Goal: Information Seeking & Learning: Learn about a topic

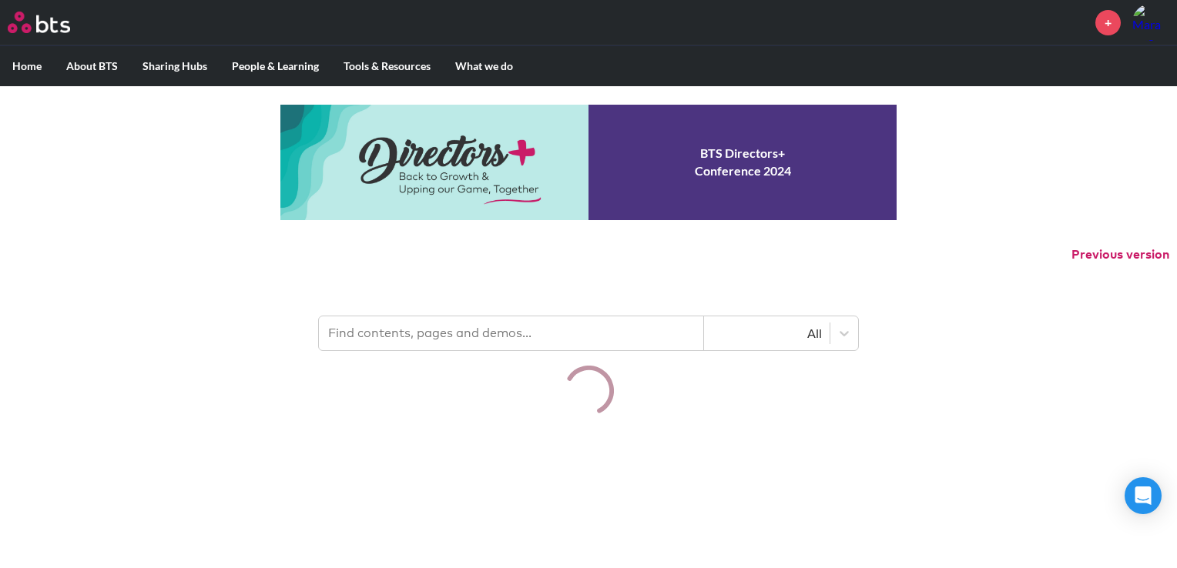
click at [444, 342] on input "text" at bounding box center [511, 333] width 385 height 34
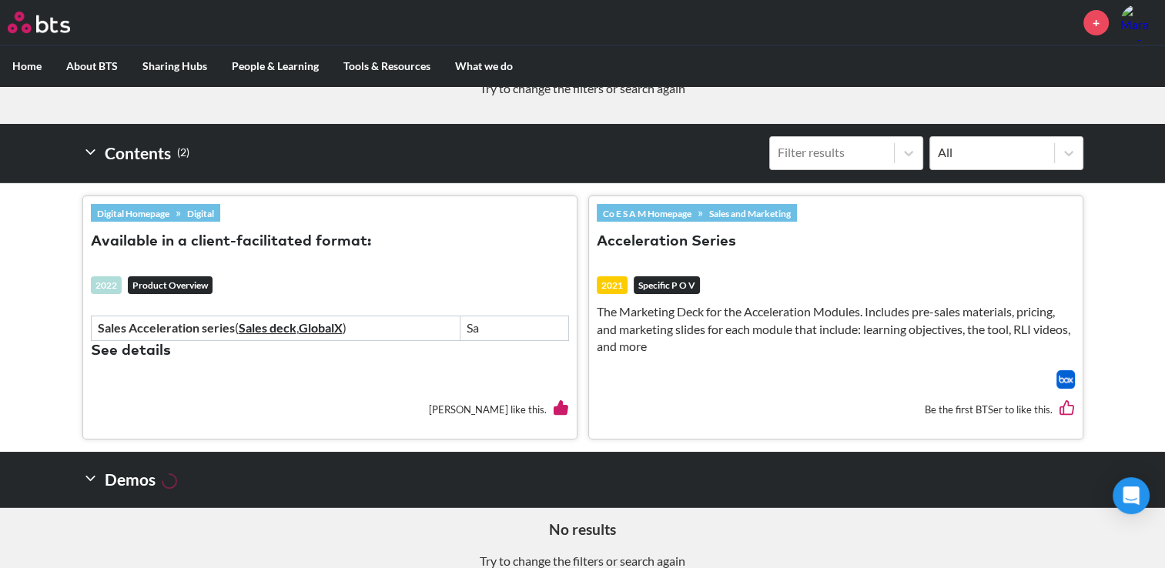
scroll to position [388, 0]
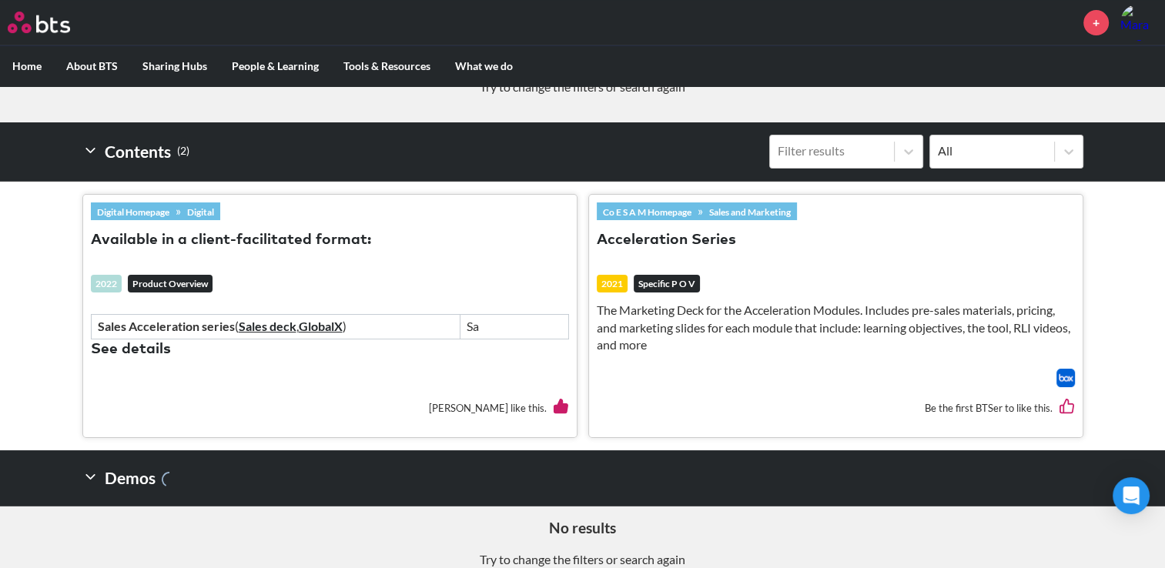
click at [698, 239] on button "Acceleration Series" at bounding box center [666, 240] width 139 height 21
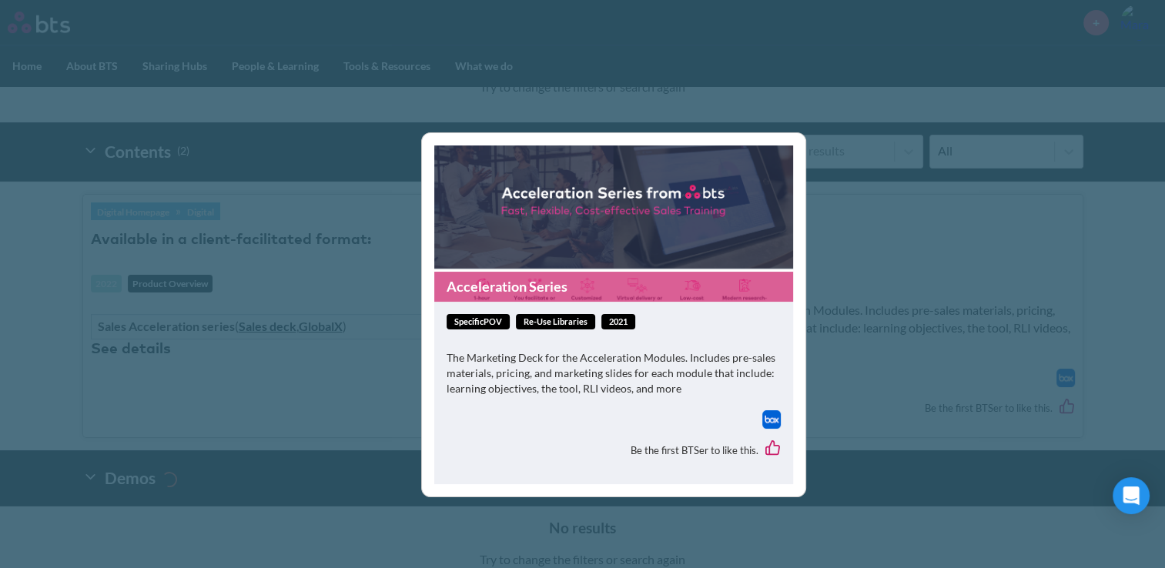
drag, startPoint x: 511, startPoint y: 380, endPoint x: 518, endPoint y: 309, distance: 71.2
click at [518, 309] on div "specificPOV Re-Use Libraries 2021 The Marketing Deck for the Acceleration Modul…" at bounding box center [613, 393] width 359 height 182
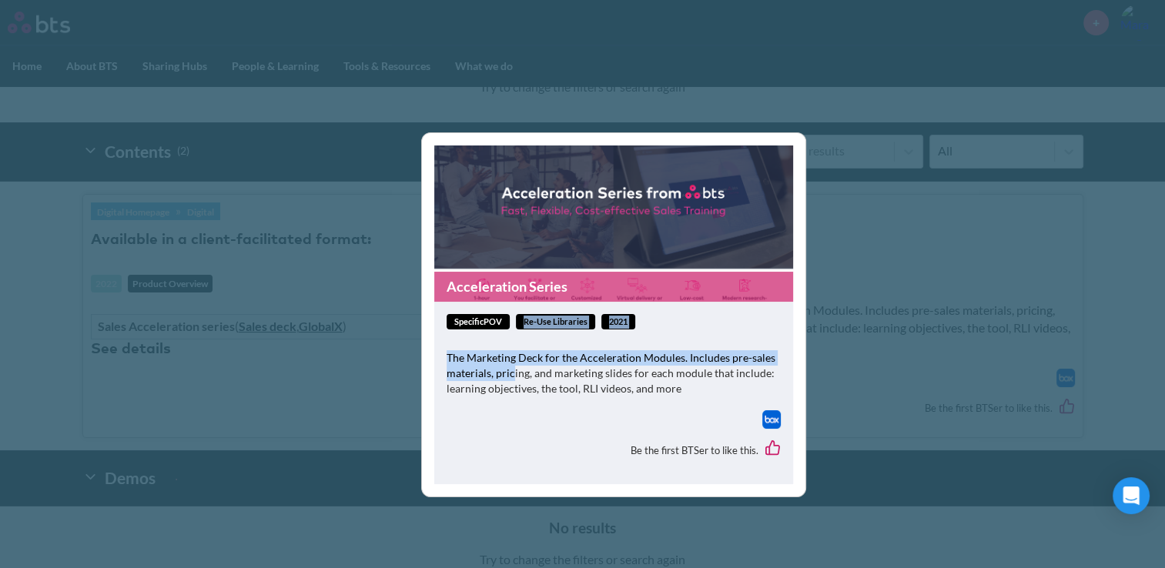
drag, startPoint x: 518, startPoint y: 309, endPoint x: 518, endPoint y: 285, distance: 23.9
click at [518, 285] on link "Acceleration Series" at bounding box center [613, 287] width 359 height 30
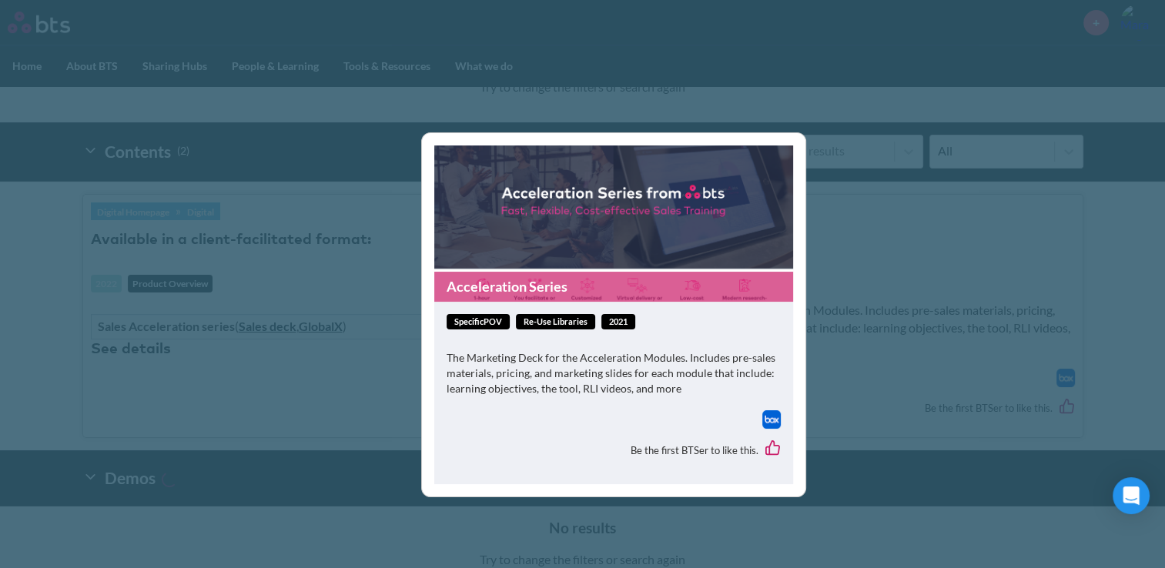
click at [820, 102] on div "Acceleration Series specificPOV Re-Use Libraries 2021 The Marketing Deck for th…" at bounding box center [582, 284] width 1165 height 568
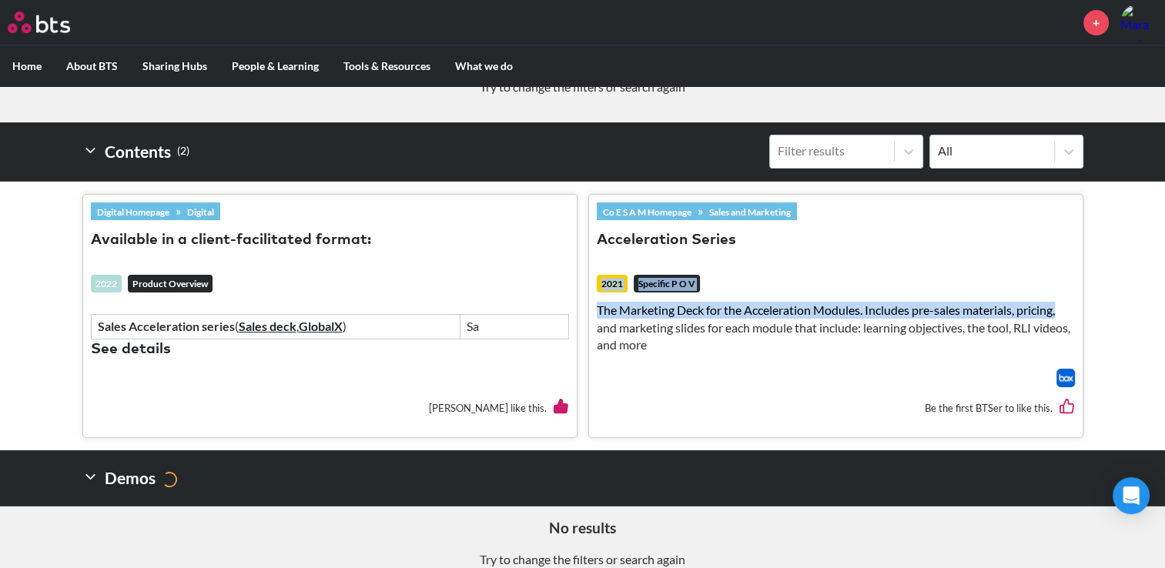
drag, startPoint x: 1164, startPoint y: 307, endPoint x: 1177, endPoint y: 239, distance: 69.6
click at [1165, 239] on html "MENU + Home About BTS Who we are How we work: Policies, Toolkits and Guidance I…" at bounding box center [582, 103] width 1165 height 983
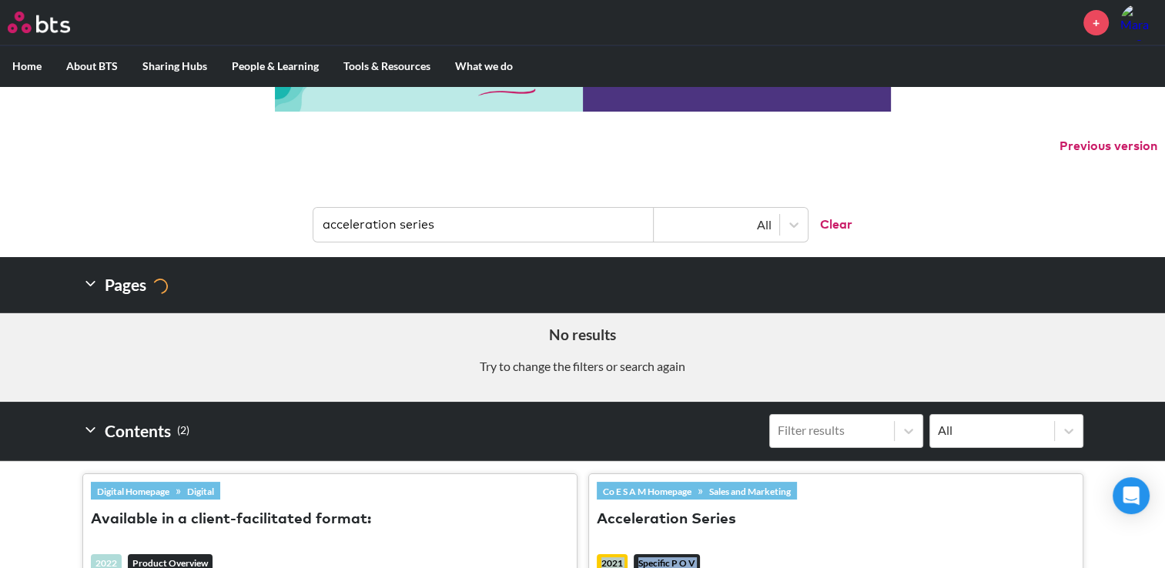
scroll to position [105, 0]
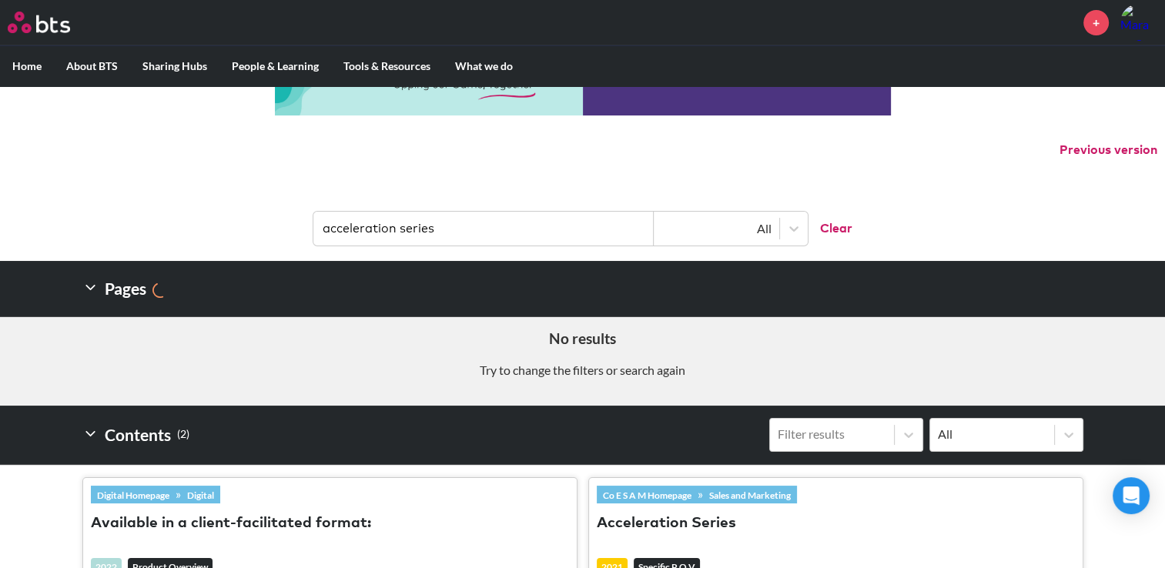
drag, startPoint x: 474, startPoint y: 229, endPoint x: 256, endPoint y: 229, distance: 217.1
click at [256, 229] on header "acceleration series All Clear" at bounding box center [582, 221] width 1165 height 80
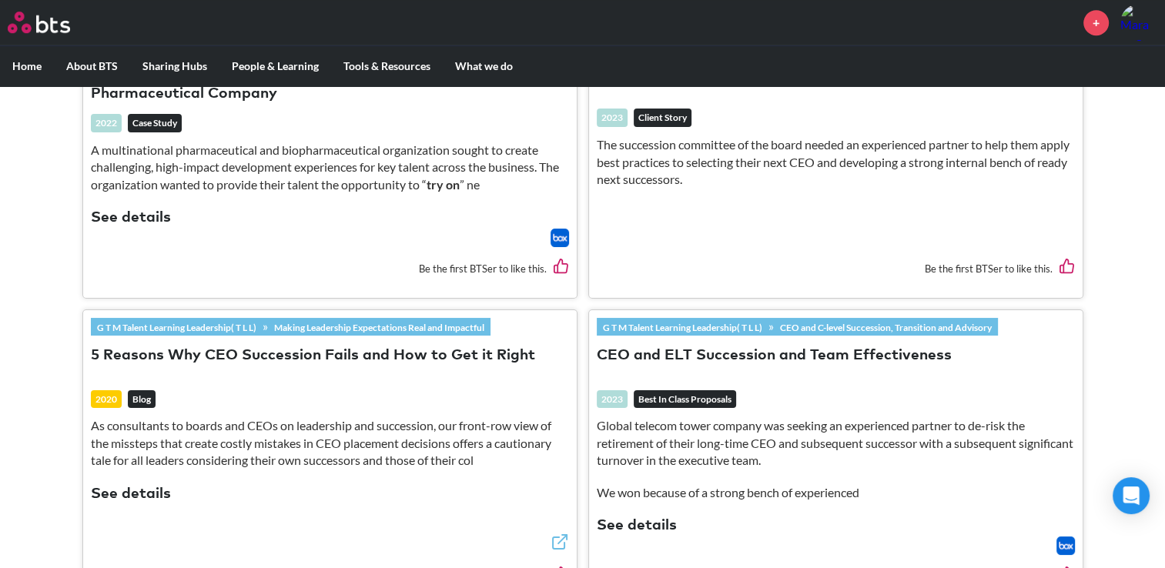
scroll to position [1120, 0]
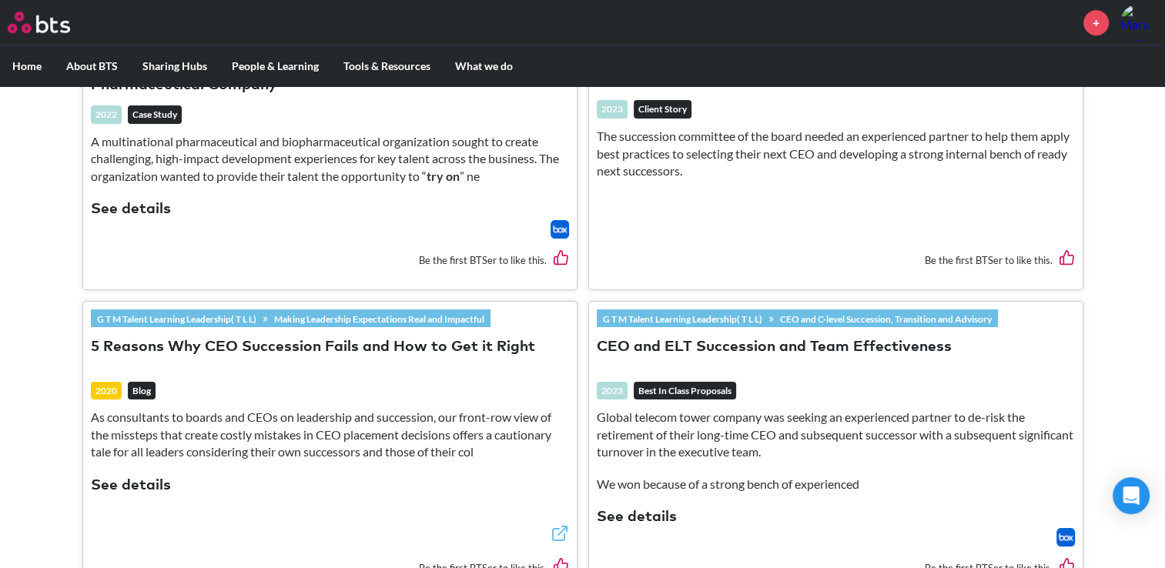
type input "successor"
click at [705, 337] on button "CEO and ELT Succession and Team Effectiveness" at bounding box center [774, 347] width 355 height 21
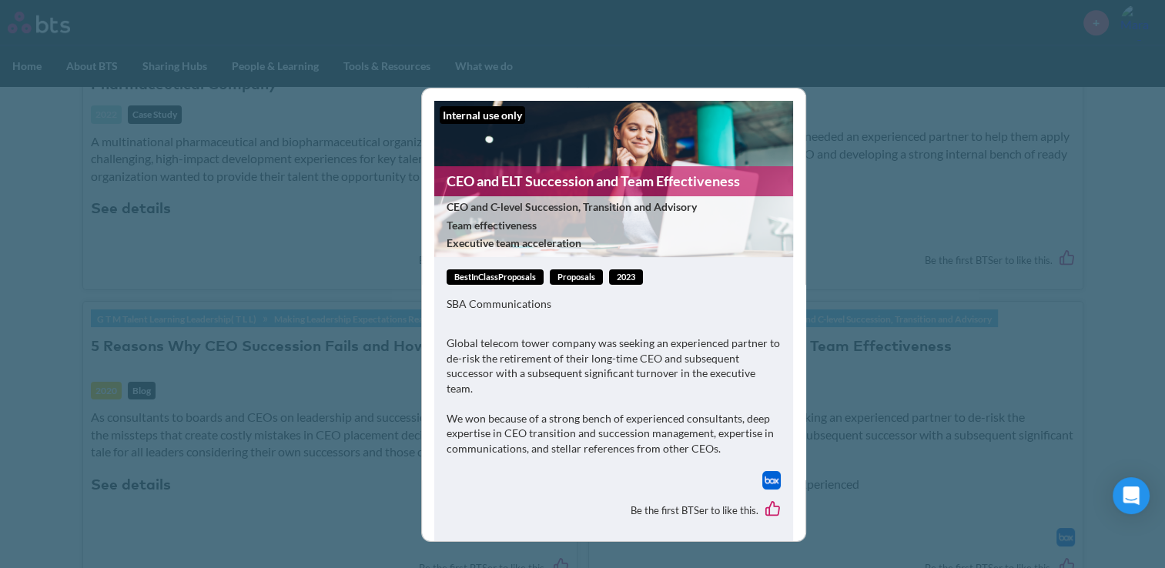
click at [474, 278] on span "bestInClassProposals" at bounding box center [495, 277] width 97 height 16
click at [520, 201] on span "CEO and C-level Succession, Transition and Advisory" at bounding box center [612, 206] width 331 height 15
click at [531, 186] on link "CEO and ELT Succession and Team Effectiveness" at bounding box center [613, 181] width 359 height 30
click at [1046, 152] on div "Internal use only CEO and ELT Succession and Team Effectiveness CEO and C-level…" at bounding box center [582, 284] width 1165 height 568
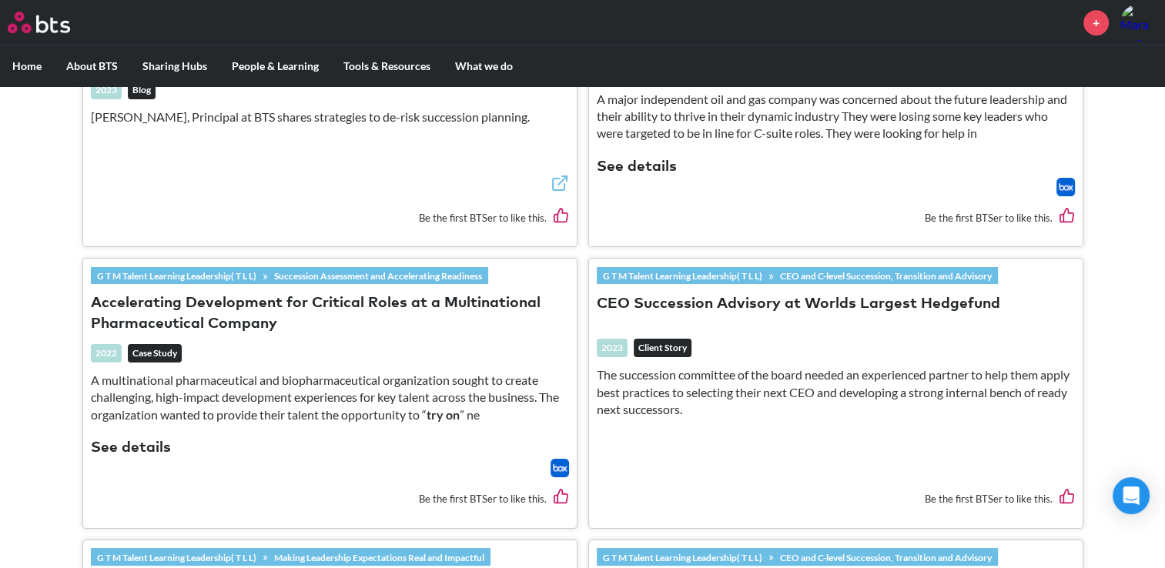
scroll to position [774, 0]
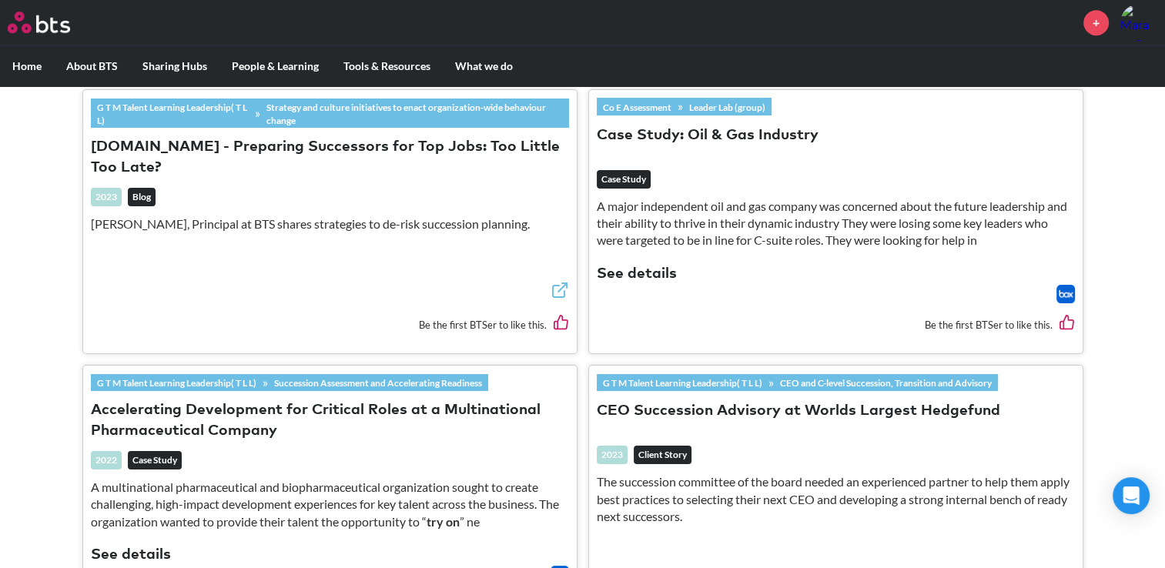
click at [823, 407] on button "CEO Succession Advisory at Worlds Largest Hedgefund" at bounding box center [798, 411] width 403 height 21
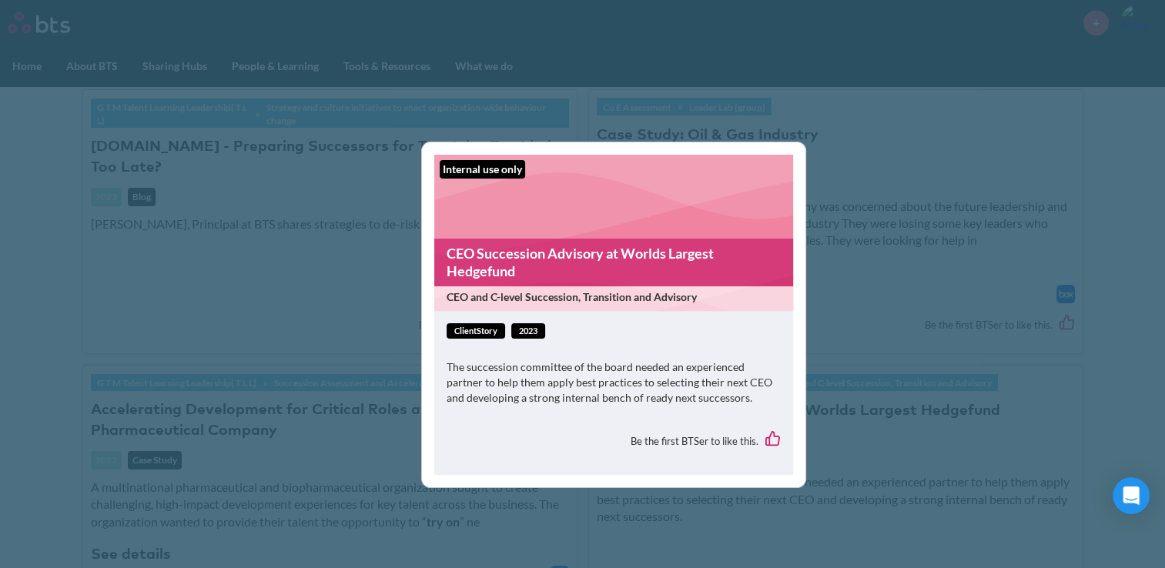
click at [548, 278] on link "CEO Succession Advisory at Worlds Largest Hedgefund" at bounding box center [613, 263] width 359 height 49
click at [647, 258] on link "CEO Succession Advisory at Worlds Largest Hedgefund" at bounding box center [613, 263] width 359 height 49
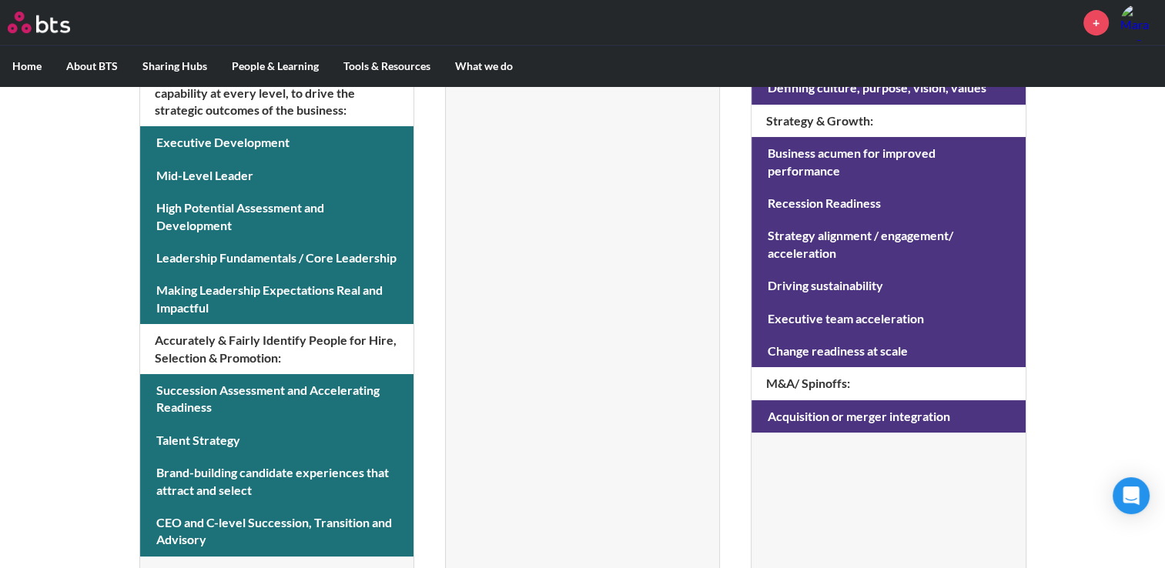
scroll to position [748, 0]
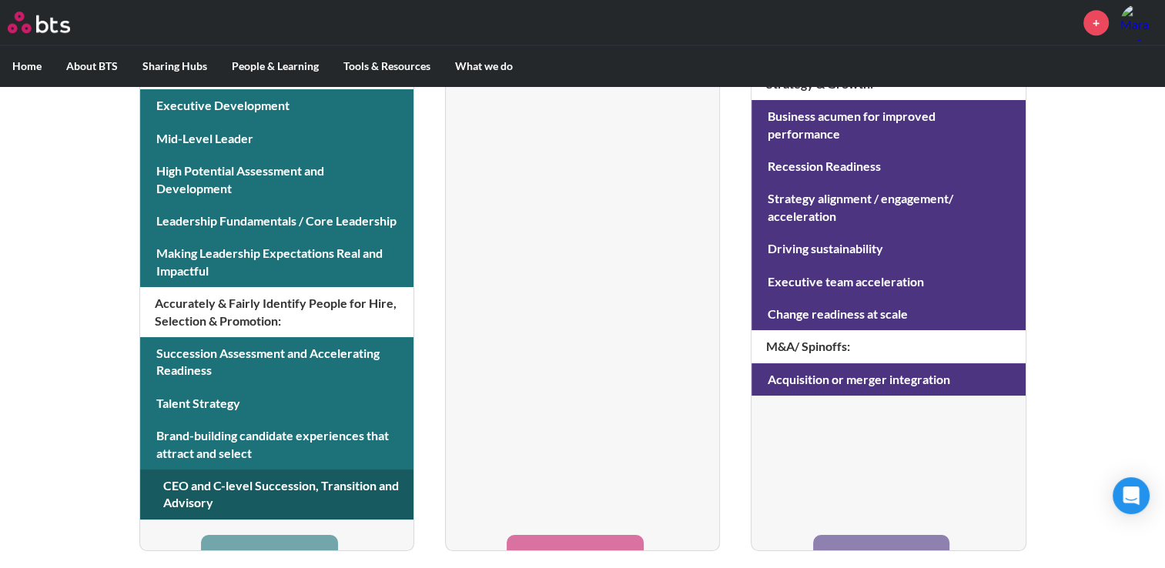
click at [282, 495] on link at bounding box center [276, 495] width 273 height 50
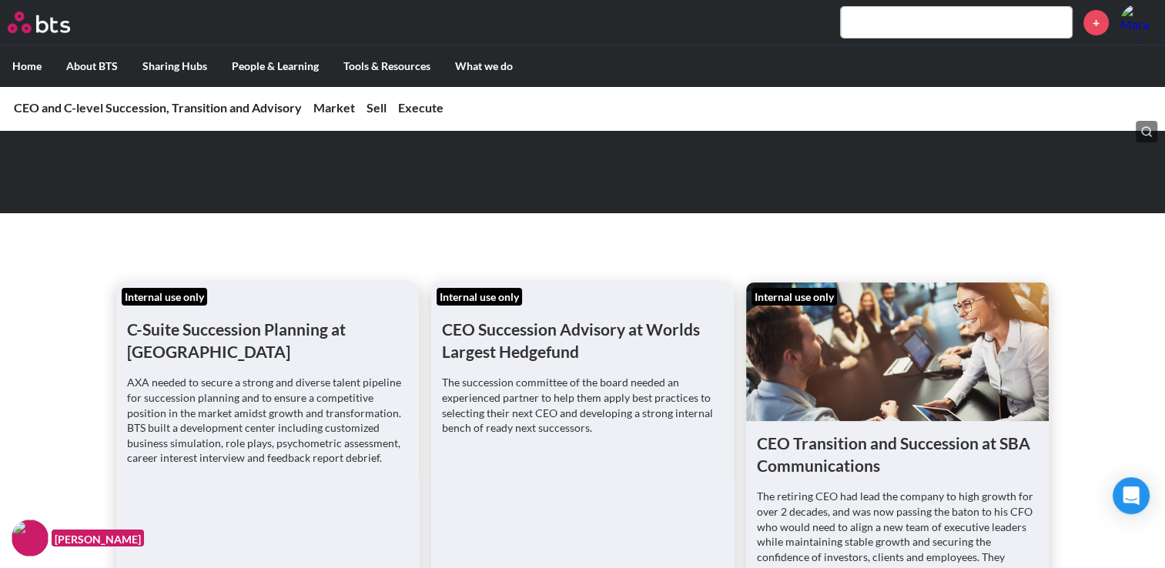
scroll to position [235, 0]
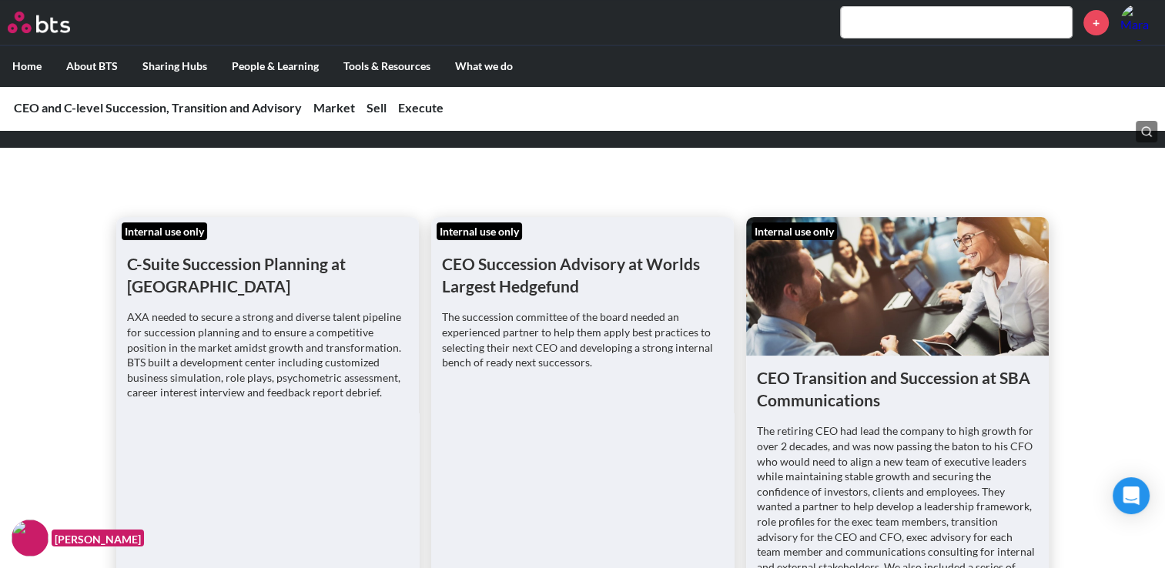
click at [475, 233] on div "Internal use only" at bounding box center [479, 232] width 85 height 18
click at [505, 322] on p "The succession committee of the board needed an experienced partner to help the…" at bounding box center [582, 340] width 281 height 60
click at [508, 346] on p "The succession committee of the board needed an experienced partner to help the…" at bounding box center [582, 340] width 281 height 60
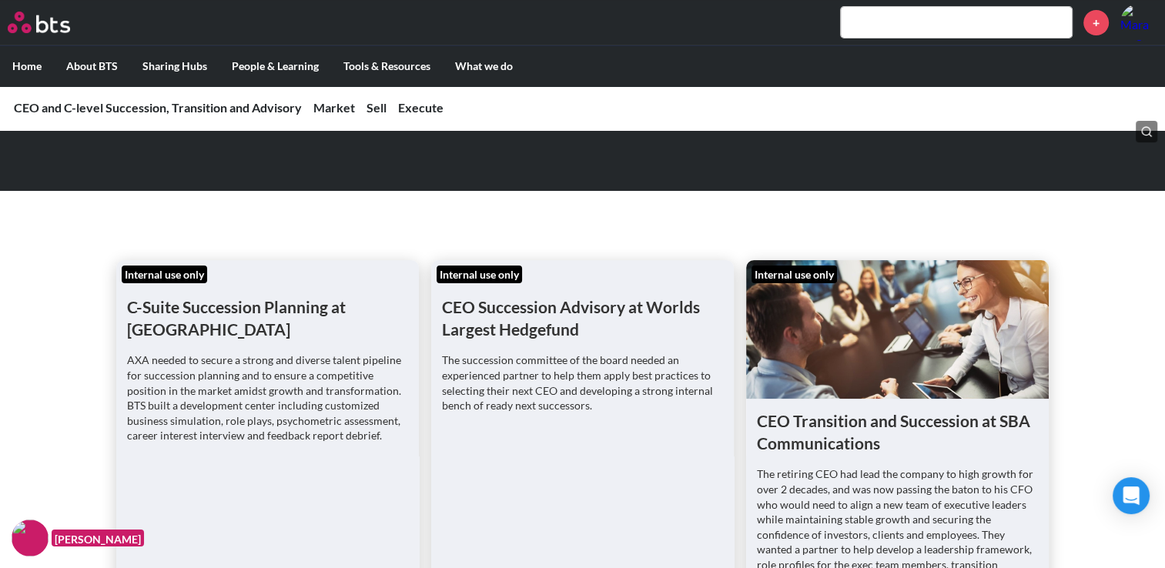
scroll to position [239, 0]
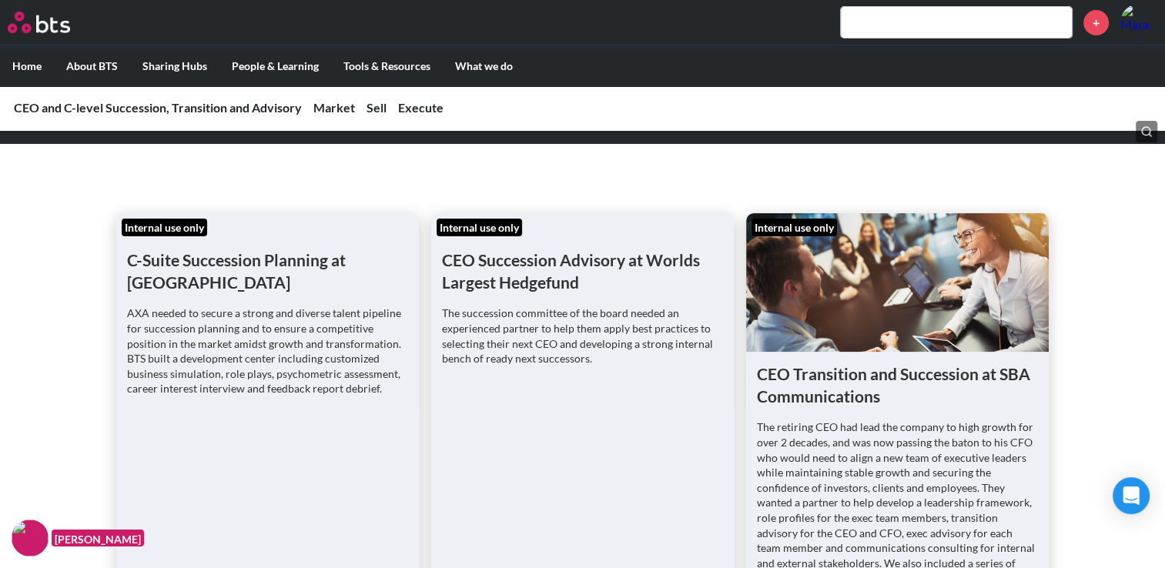
click at [637, 358] on p "The succession committee of the board needed an experienced partner to help the…" at bounding box center [582, 336] width 281 height 60
drag, startPoint x: 531, startPoint y: 365, endPoint x: 521, endPoint y: 337, distance: 29.5
click at [521, 337] on p "The succession committee of the board needed an experienced partner to help the…" at bounding box center [582, 336] width 281 height 60
drag, startPoint x: 521, startPoint y: 337, endPoint x: 511, endPoint y: 288, distance: 50.3
click at [511, 288] on h1 "CEO Succession Advisory at Worlds Largest Hedgefund" at bounding box center [582, 259] width 281 height 70
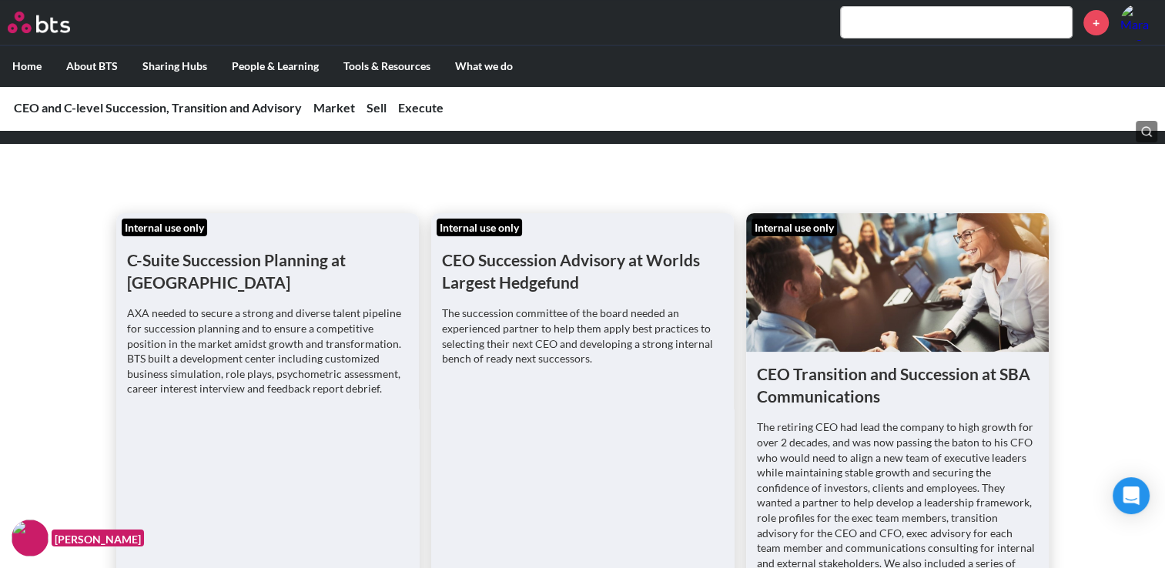
click at [474, 226] on div "Internal use only" at bounding box center [479, 228] width 85 height 18
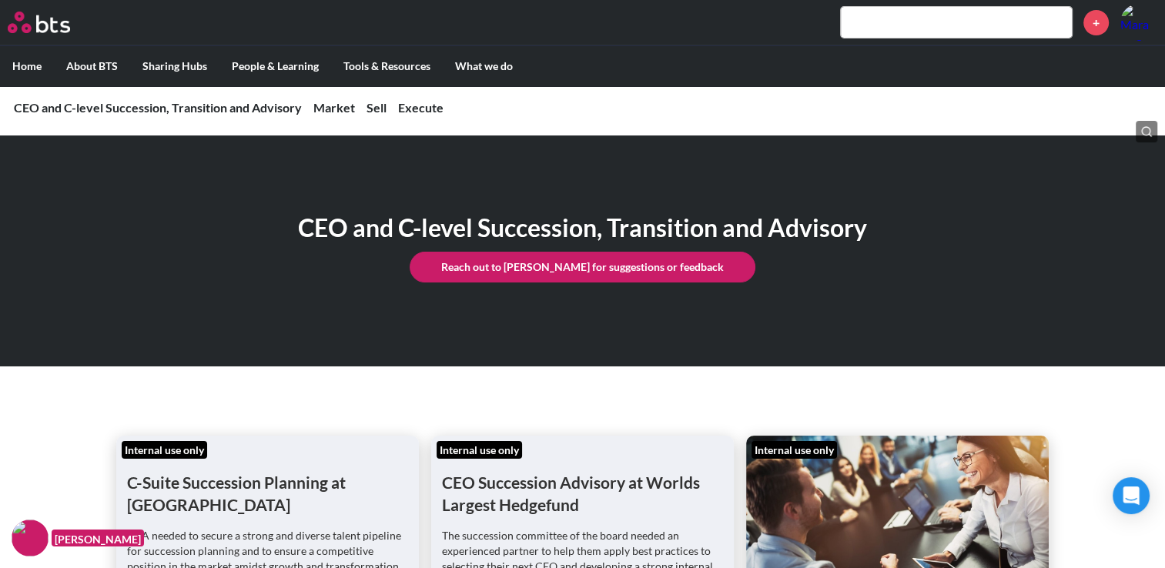
scroll to position [0, 0]
